Goal: Information Seeking & Learning: Learn about a topic

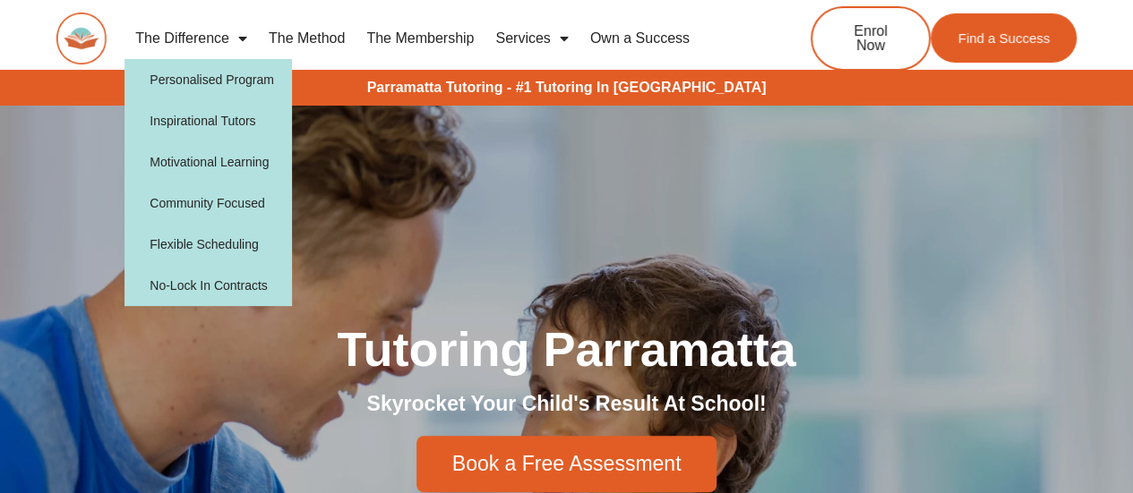
click at [220, 33] on link "The Difference" at bounding box center [190, 38] width 133 height 41
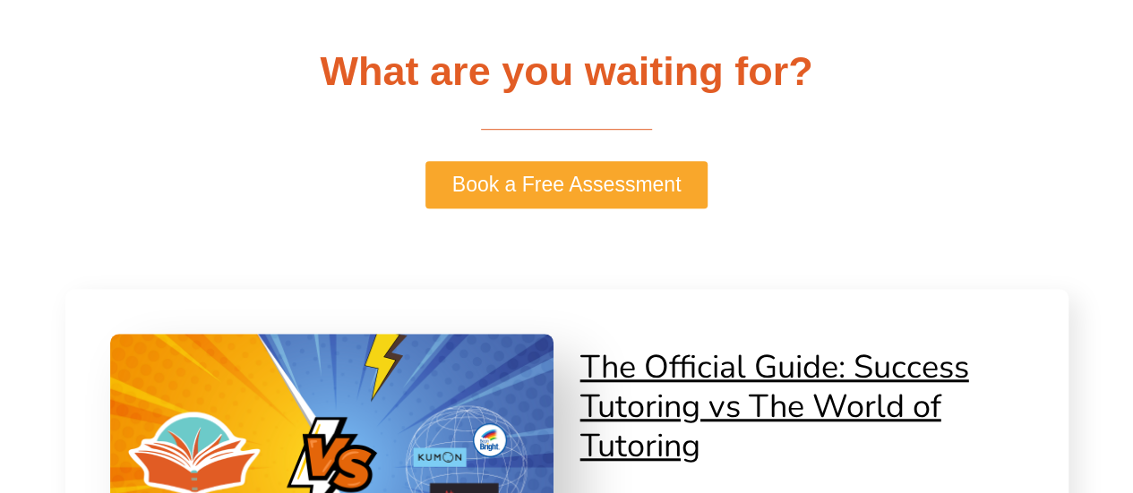
scroll to position [3850, 0]
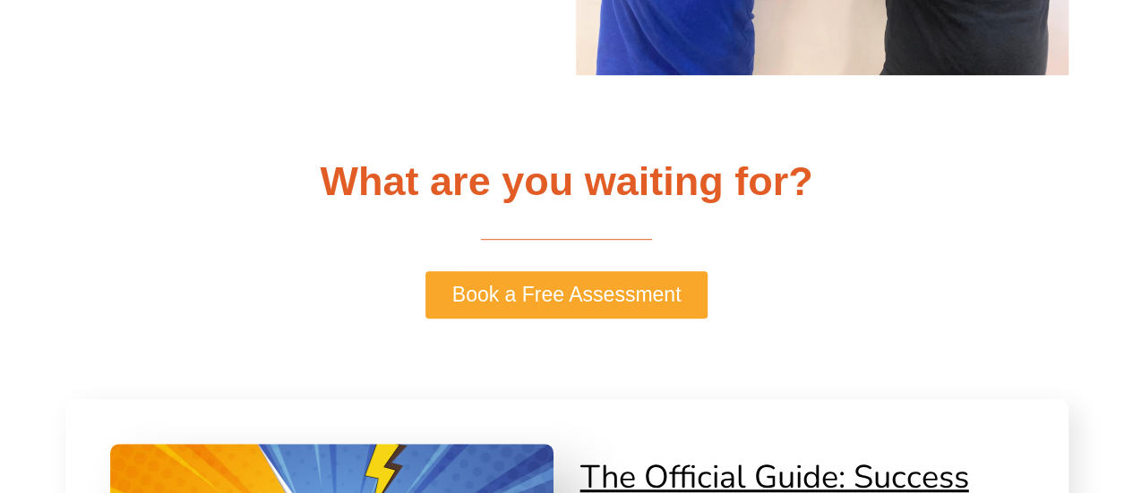
click at [460, 280] on link "Book a Free Assessment" at bounding box center [566, 294] width 283 height 47
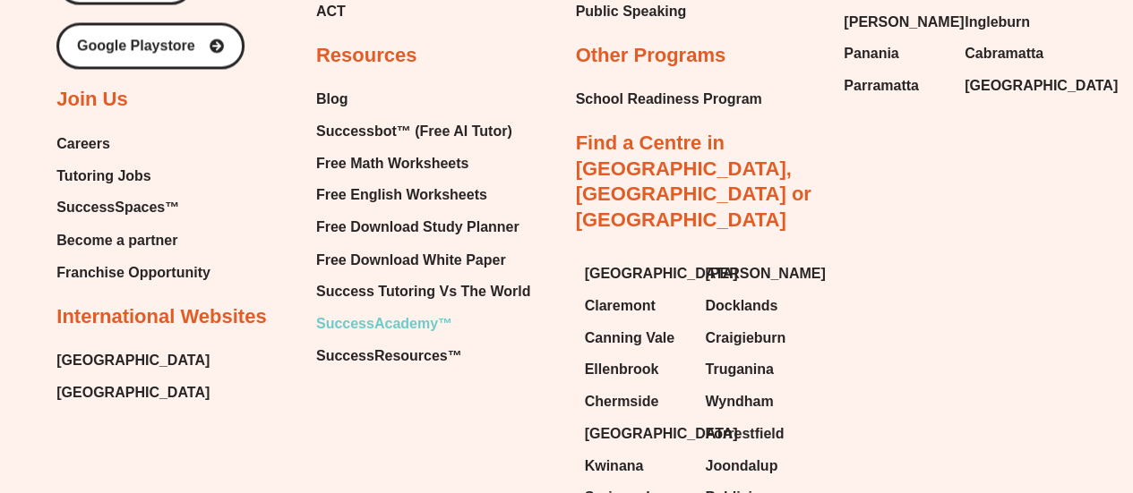
scroll to position [1565, 0]
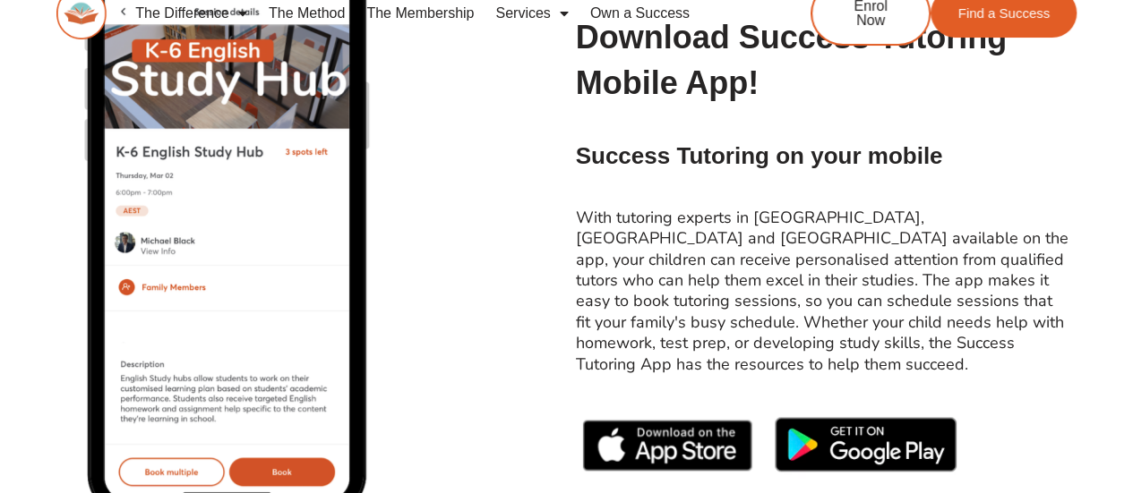
scroll to position [0, 0]
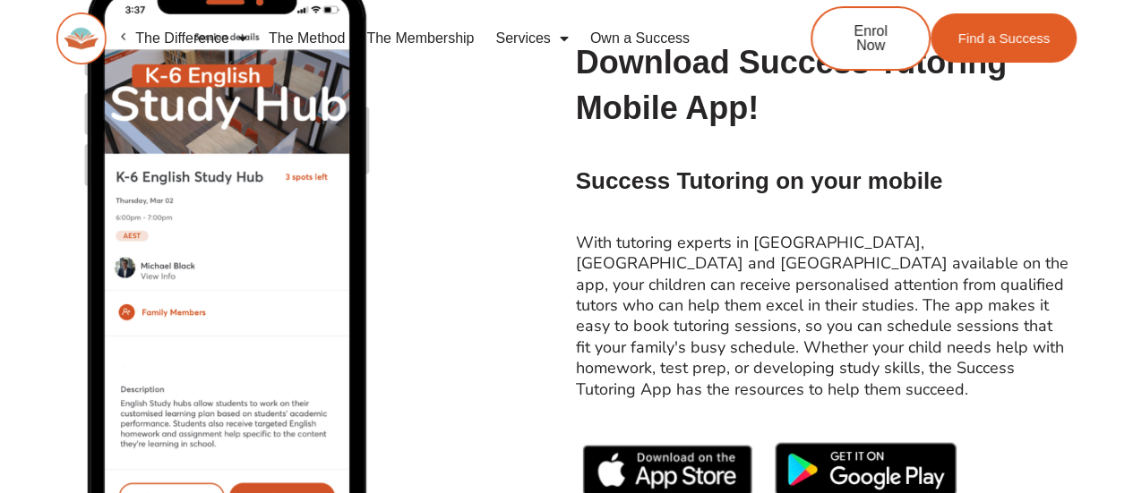
click at [1032, 227] on div "Download Success Tutoring Mobile App! Success Tutoring on your mobile With tuto…" at bounding box center [822, 271] width 510 height 481
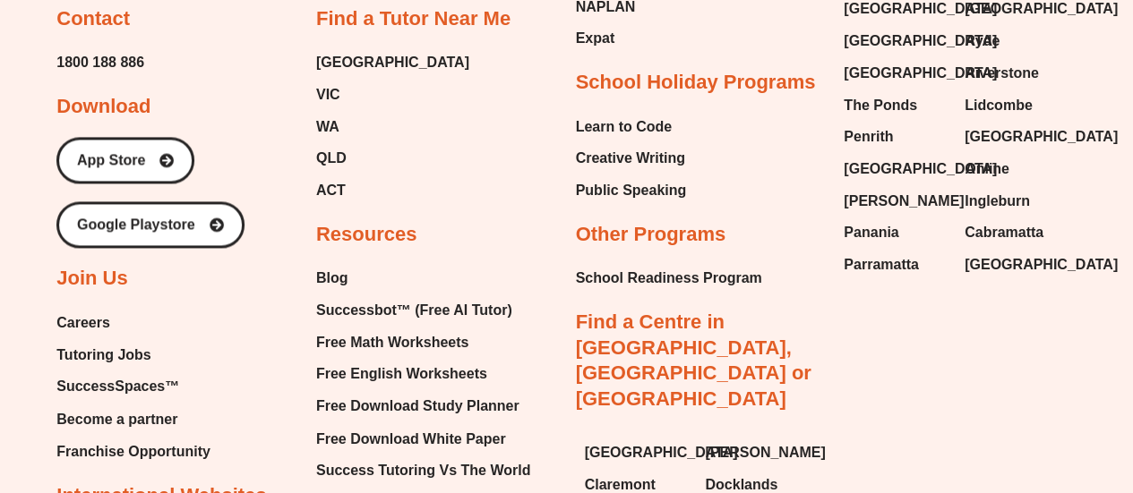
scroll to position [1297, 0]
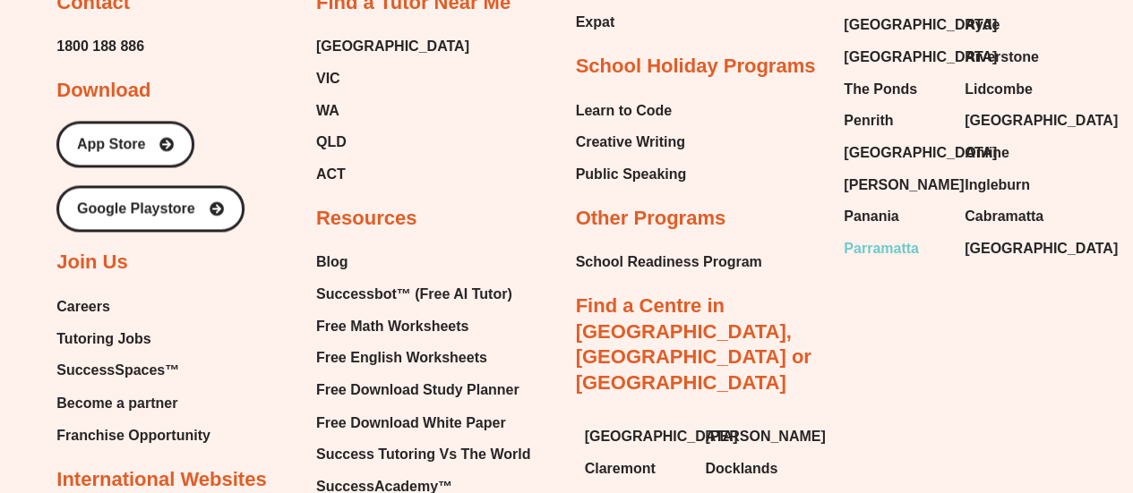
click at [887, 236] on span "Parramatta" at bounding box center [881, 249] width 75 height 27
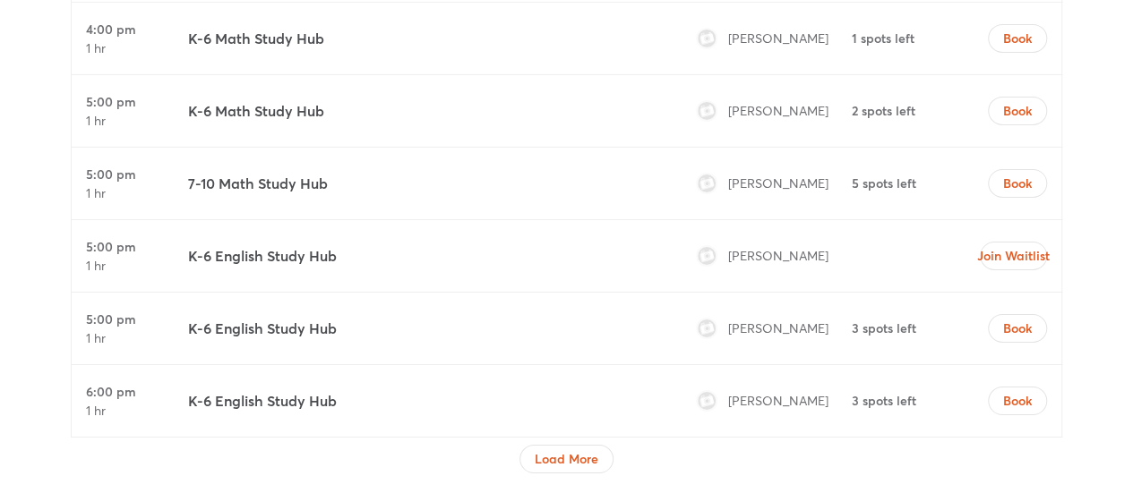
scroll to position [6640, 0]
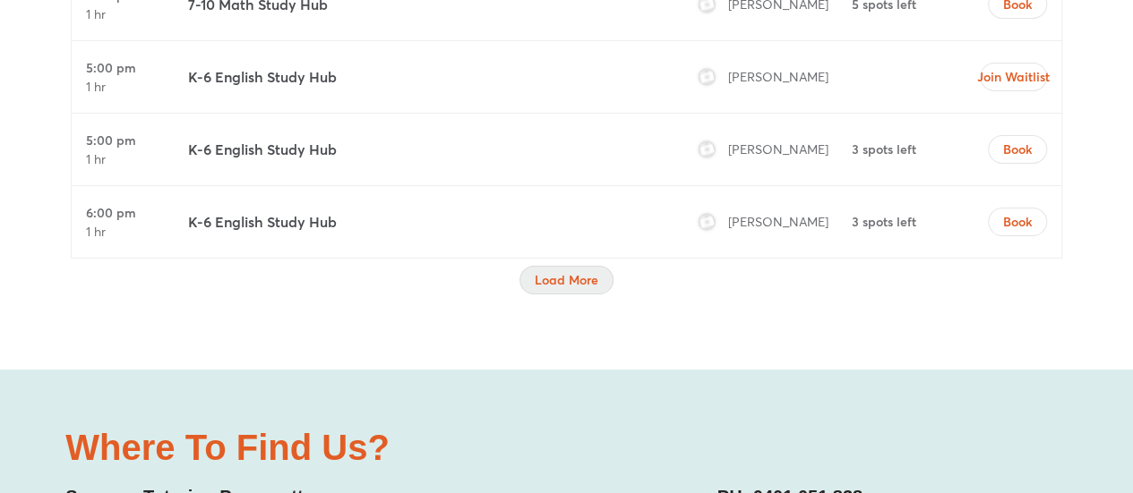
click at [562, 271] on span "Load More" at bounding box center [567, 280] width 64 height 18
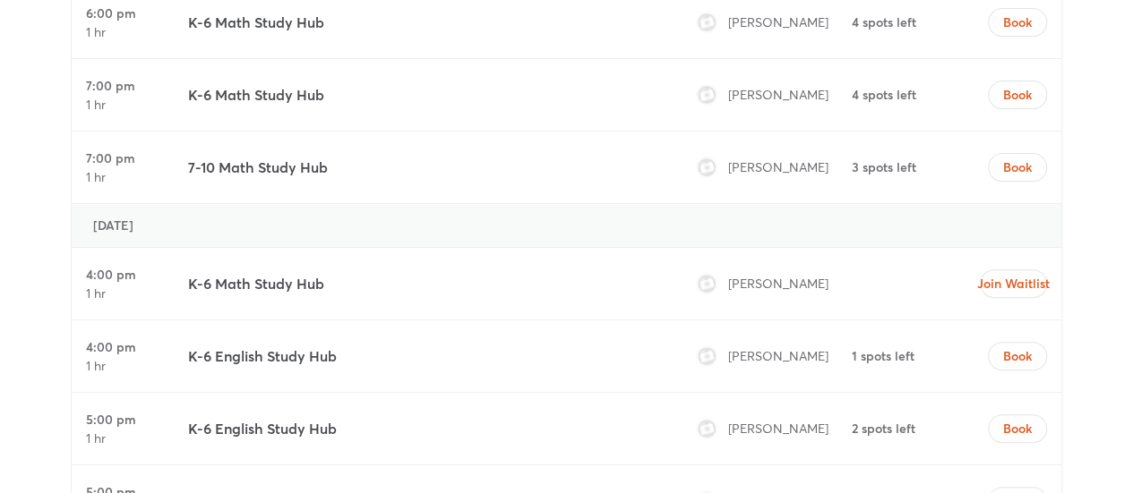
scroll to position [7087, 0]
